Goal: Task Accomplishment & Management: Use online tool/utility

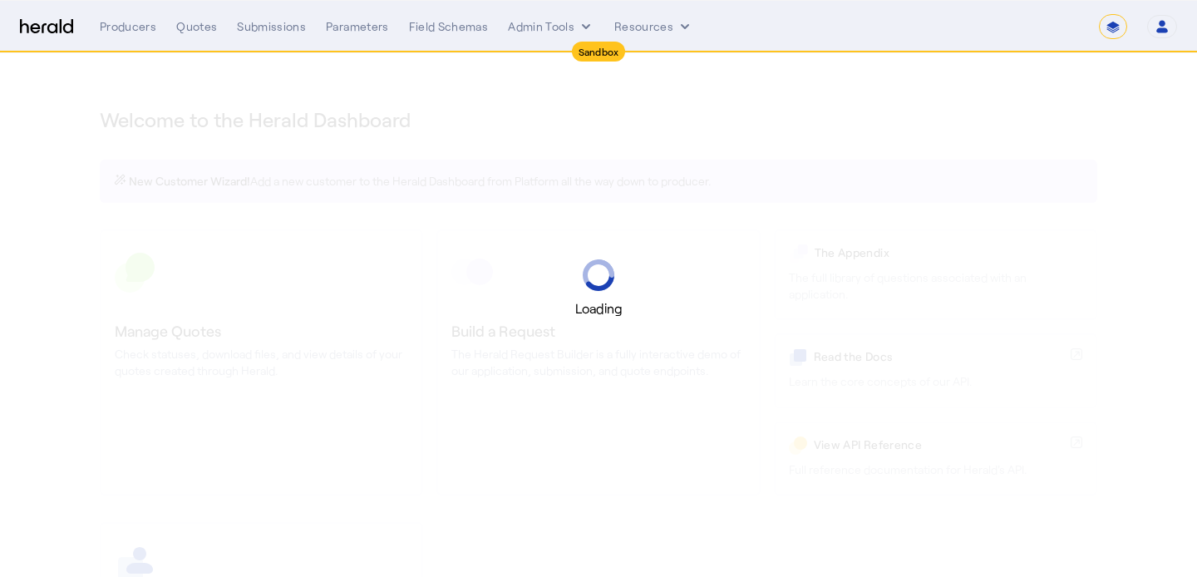
select select "*******"
select select "pfm_2v8p_herald_api"
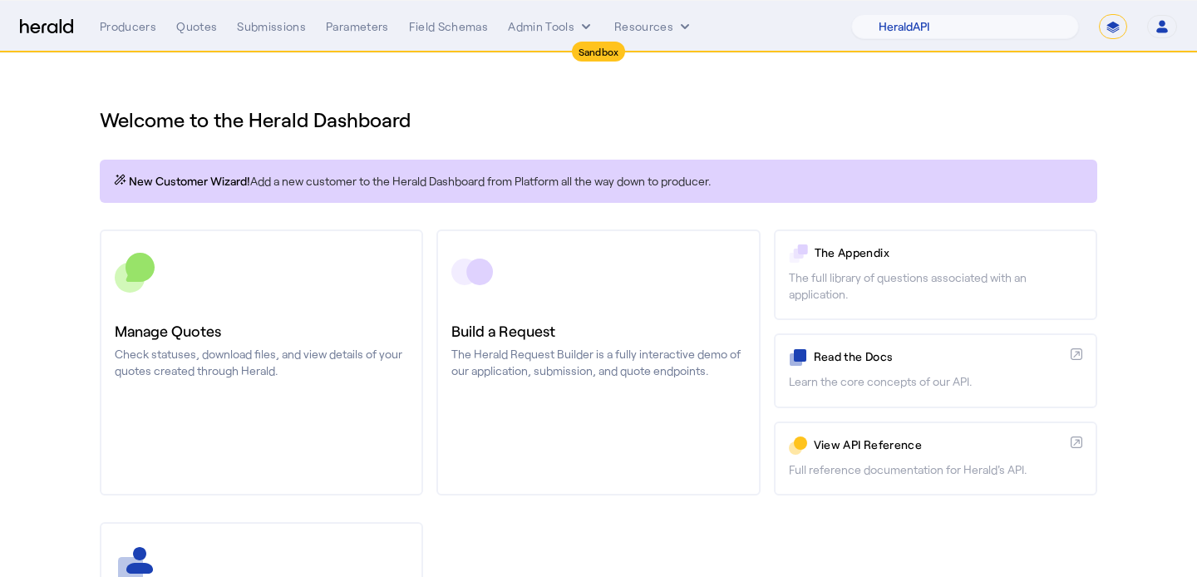
click at [1111, 26] on select "**********" at bounding box center [1113, 26] width 28 height 25
select select "**********"
click at [1099, 14] on select "**********" at bounding box center [1113, 26] width 28 height 25
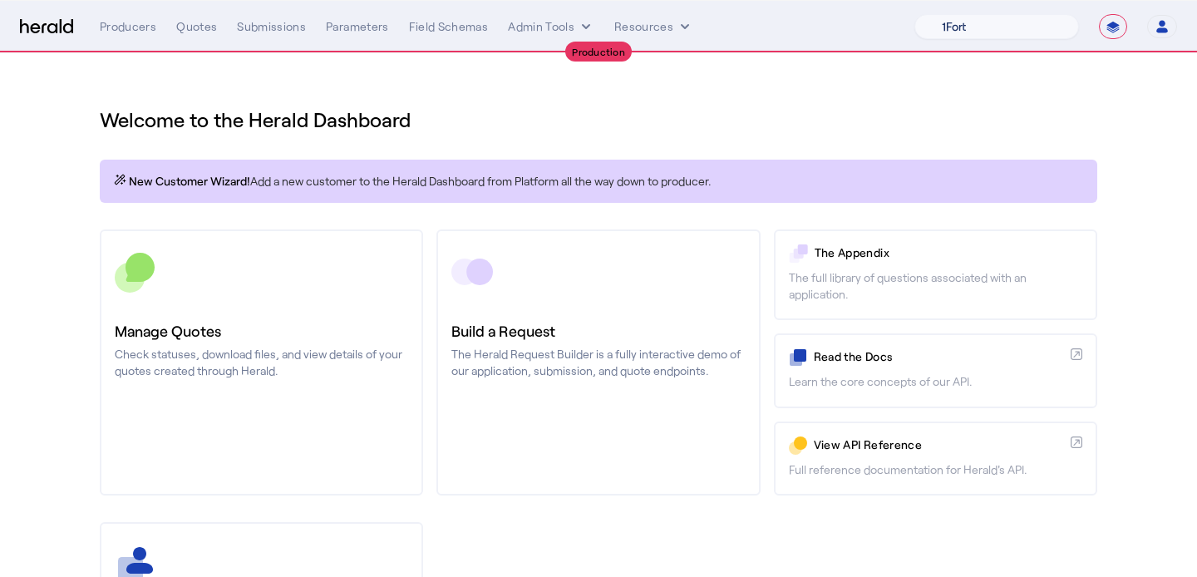
click at [983, 17] on select "1Fort Affinity Risk [PERSON_NAME] [PERSON_NAME] CRC Campus Coverage Citadel Fif…" at bounding box center [996, 26] width 165 height 25
click at [914, 14] on select "1Fort Affinity Risk [PERSON_NAME] [PERSON_NAME] CRC Campus Coverage Citadel Fif…" at bounding box center [996, 26] width 165 height 25
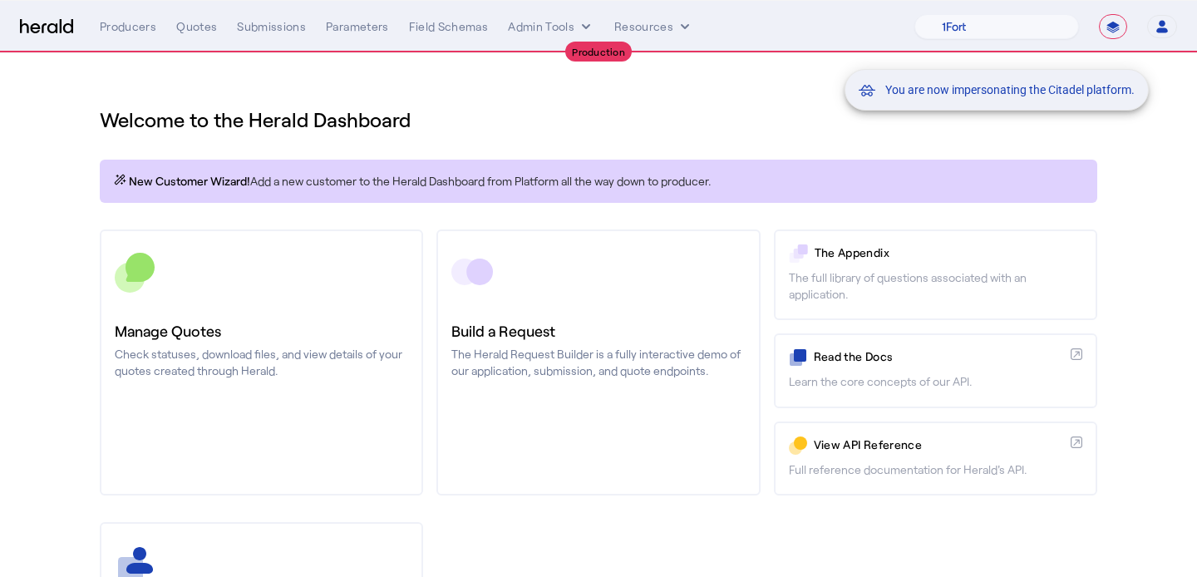
click at [328, 352] on div "You are now impersonating the Citadel platform." at bounding box center [598, 288] width 1197 height 577
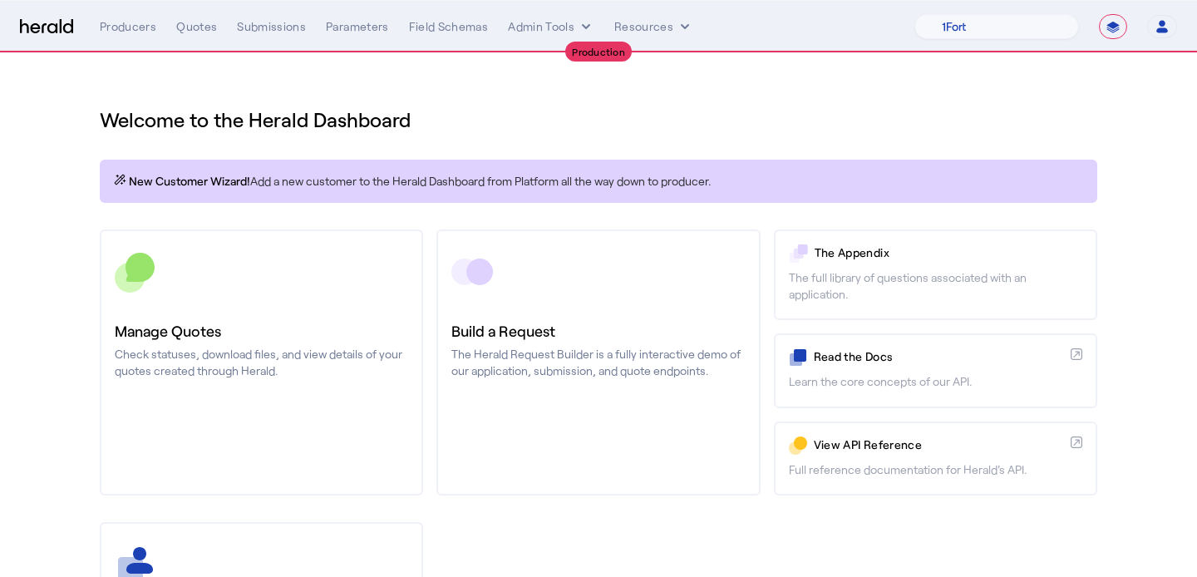
click at [328, 352] on p "Check statuses, download files, and view details of your quotes created through…" at bounding box center [261, 362] width 293 height 33
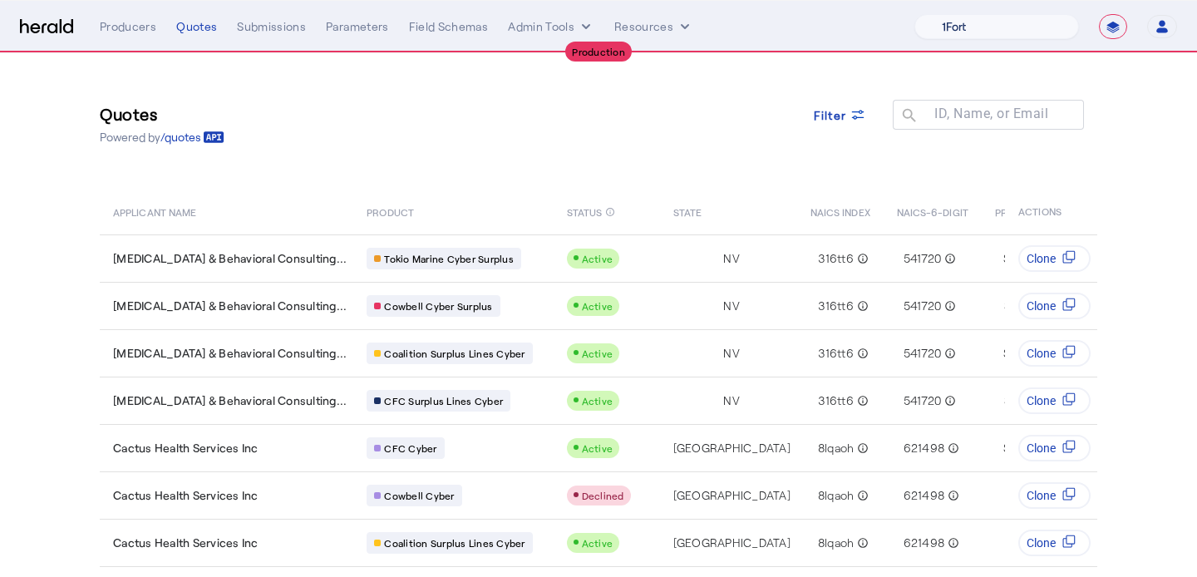
click at [1015, 20] on select "1Fort Affinity Risk [PERSON_NAME] [PERSON_NAME] CRC Campus Coverage Citadel Fif…" at bounding box center [996, 26] width 165 height 25
click at [914, 14] on select "1Fort Affinity Risk [PERSON_NAME] [PERSON_NAME] CRC Campus Coverage Citadel Fif…" at bounding box center [996, 26] width 165 height 25
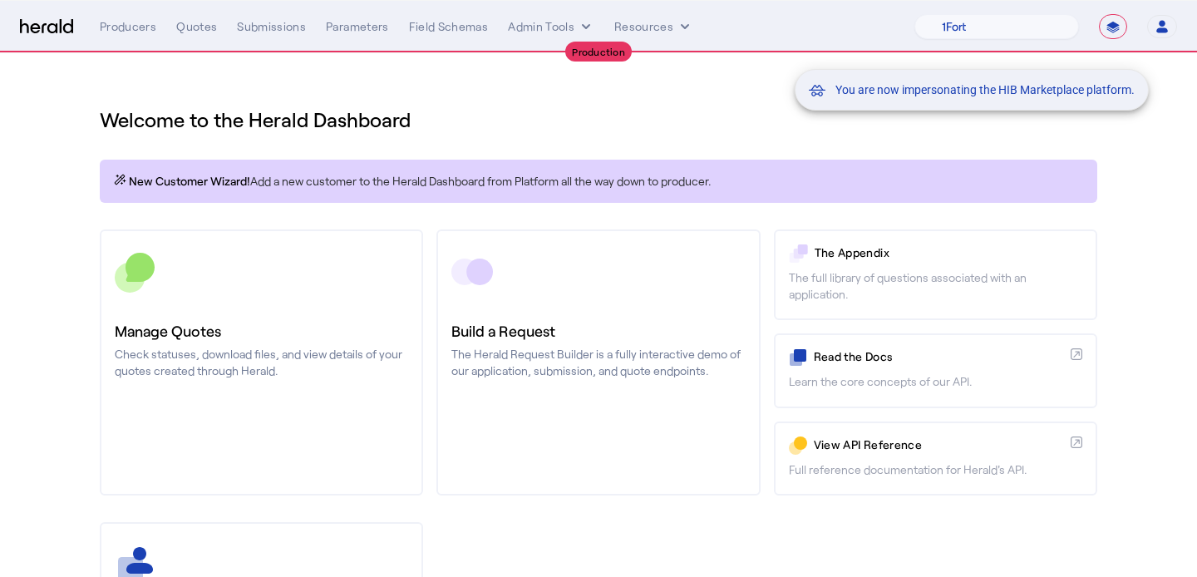
click at [233, 310] on div "You are now impersonating the HIB Marketplace platform." at bounding box center [598, 288] width 1197 height 577
click at [264, 302] on div "You are now impersonating the HIB Marketplace platform." at bounding box center [598, 288] width 1197 height 577
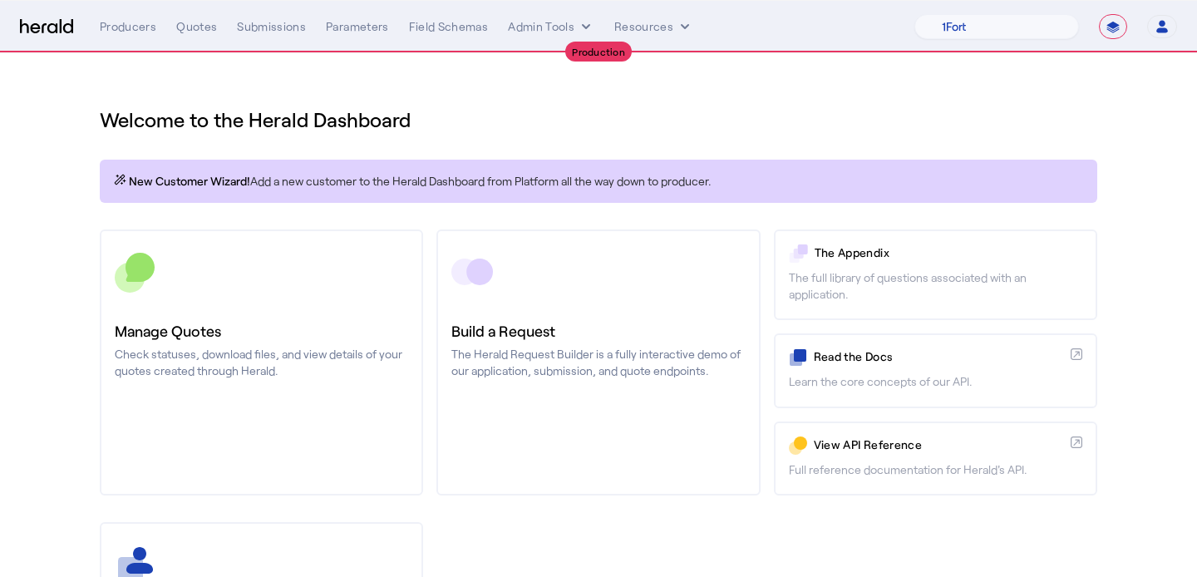
click at [264, 302] on link "Manage Quotes Check statuses, download files, and view details of your quotes c…" at bounding box center [261, 362] width 323 height 266
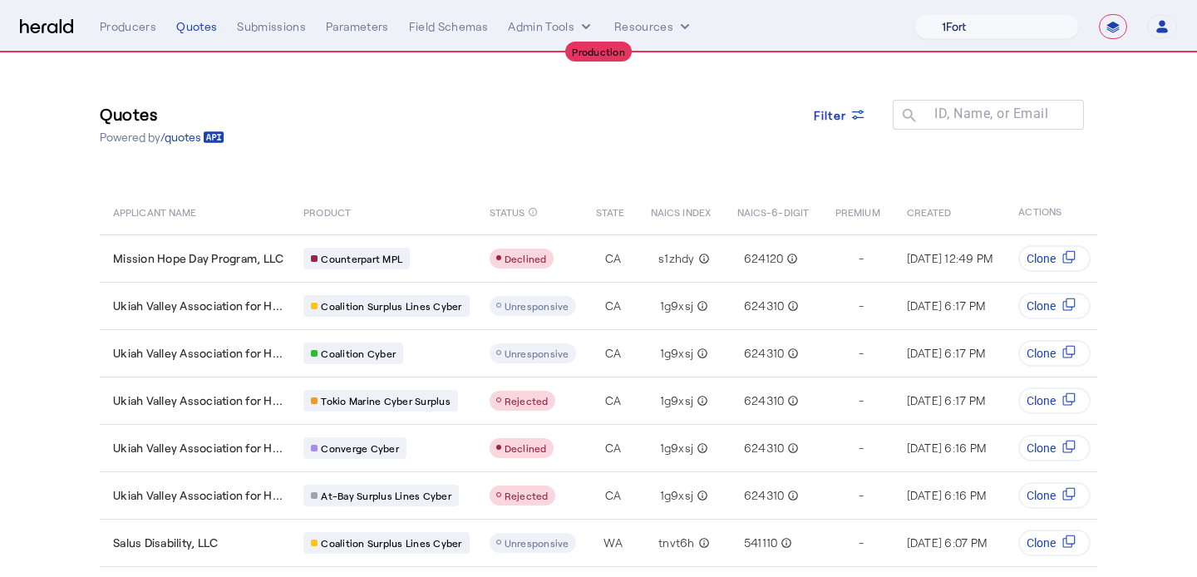
click at [993, 17] on select "1Fort Affinity Risk [PERSON_NAME] [PERSON_NAME] CRC Campus Coverage Citadel Fif…" at bounding box center [996, 26] width 165 height 25
select select "pfm_v94t_fifthwall"
click at [914, 14] on select "1Fort Affinity Risk [PERSON_NAME] [PERSON_NAME] CRC Campus Coverage Citadel Fif…" at bounding box center [996, 26] width 165 height 25
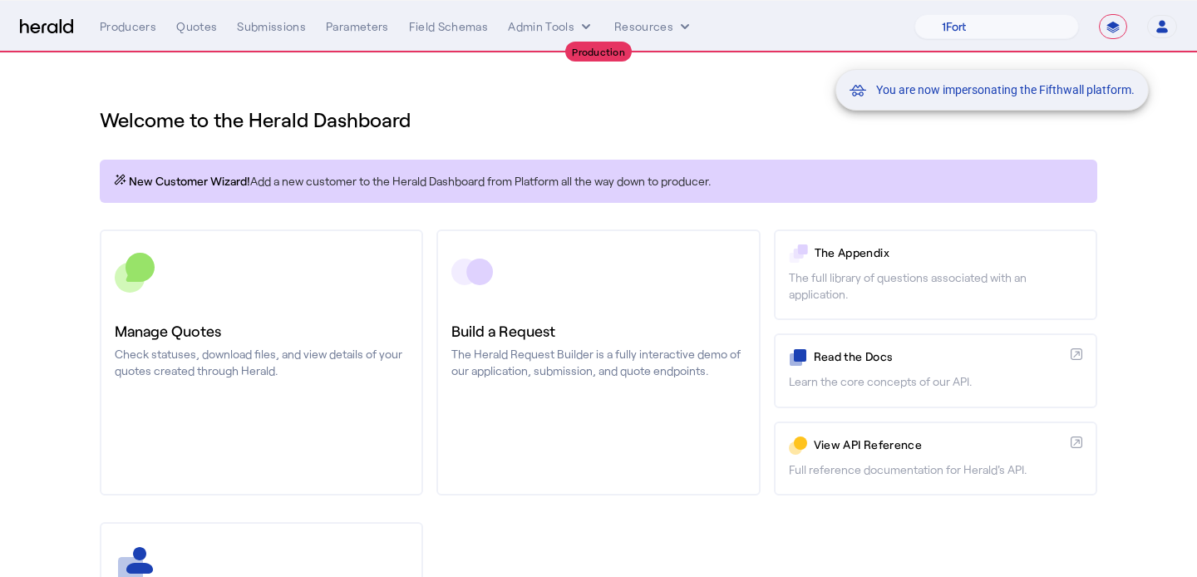
click at [254, 298] on div "You are now impersonating the Fifthwall platform." at bounding box center [598, 288] width 1197 height 577
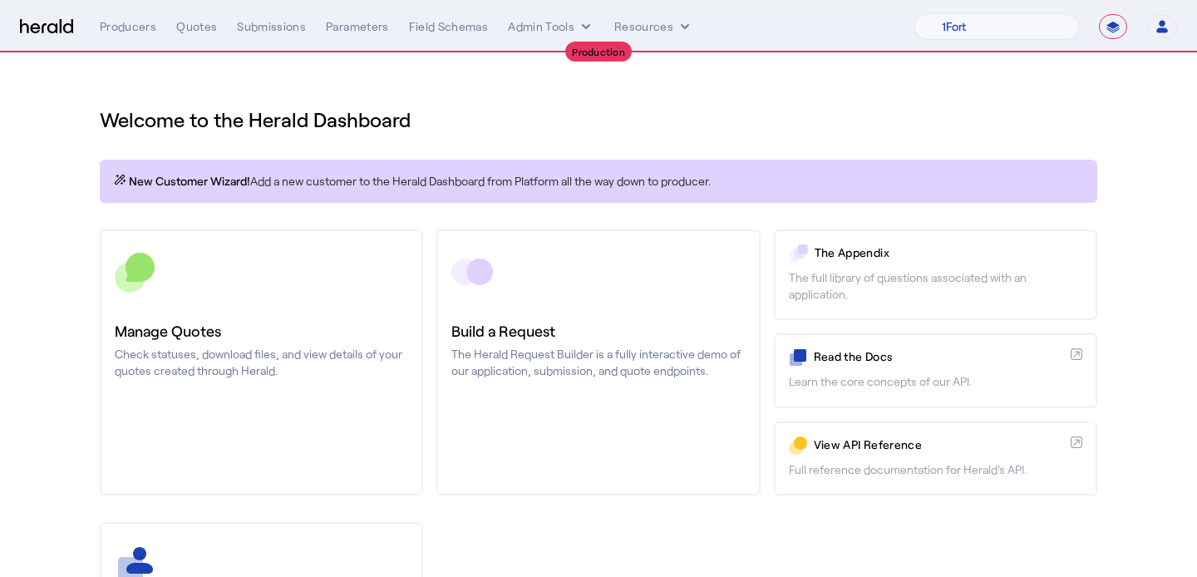
click at [254, 298] on link "Manage Quotes Check statuses, download files, and view details of your quotes c…" at bounding box center [261, 362] width 323 height 266
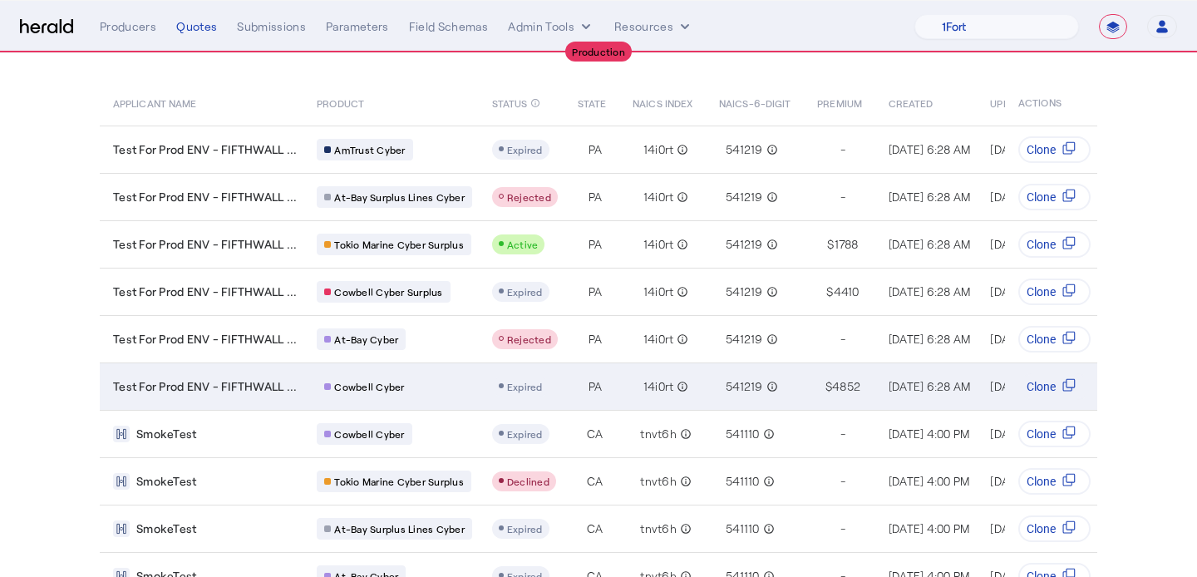
scroll to position [179, 0]
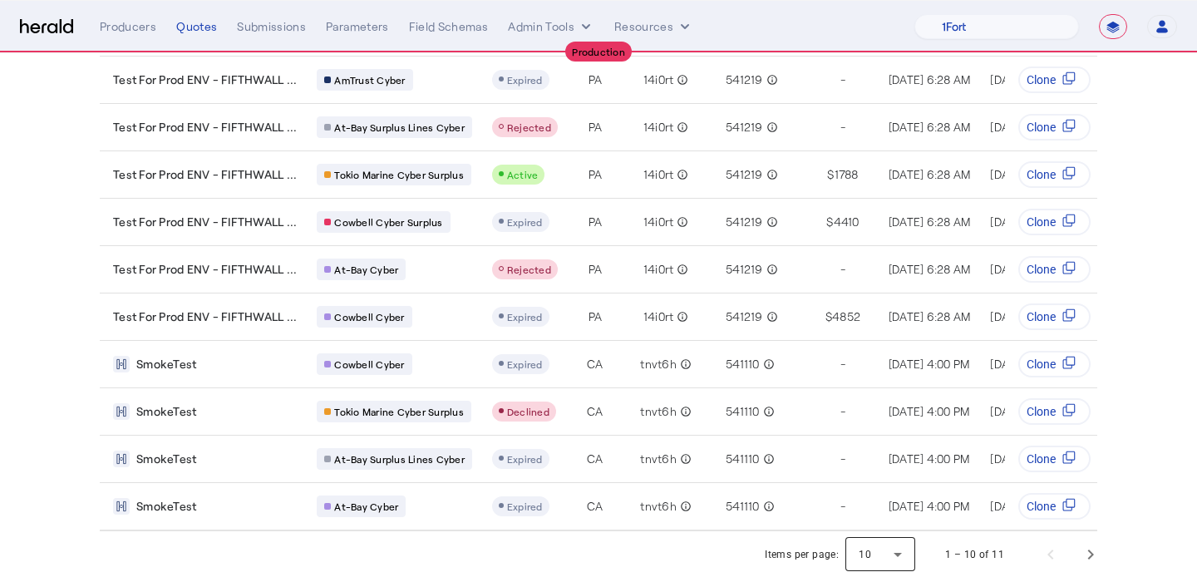
click at [894, 549] on div at bounding box center [880, 555] width 70 height 40
click at [875, 461] on span "25" at bounding box center [881, 470] width 43 height 20
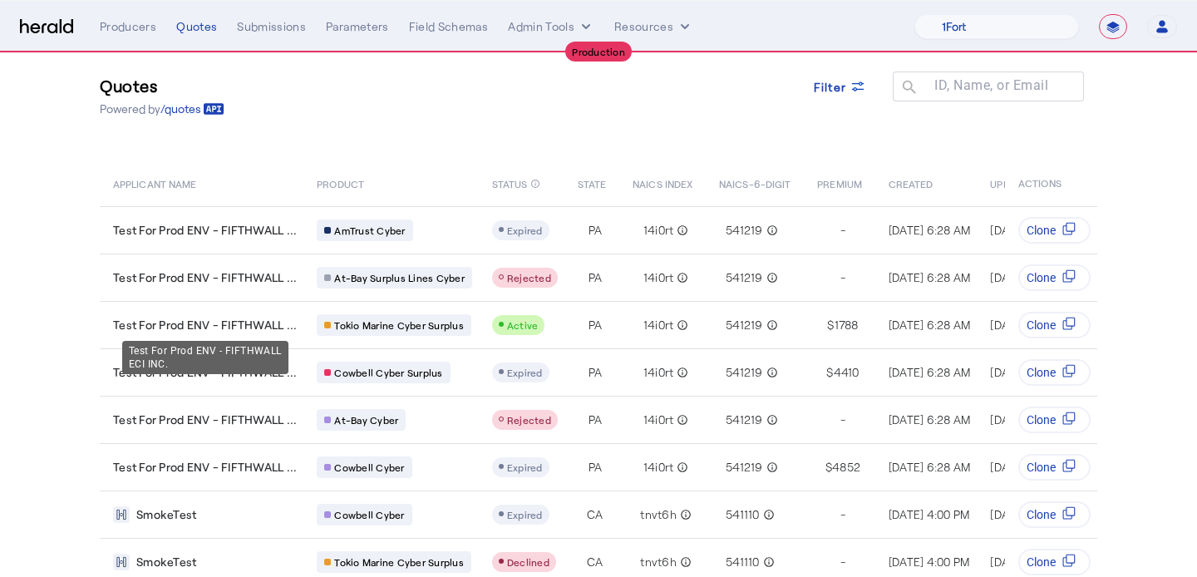
scroll to position [31, 0]
